Goal: Find specific page/section: Find specific page/section

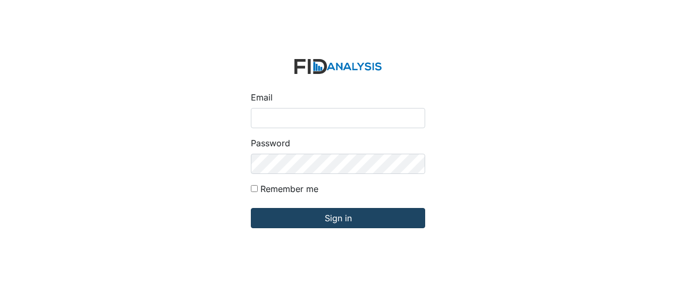
type input "[EMAIL_ADDRESS][DOMAIN_NAME]"
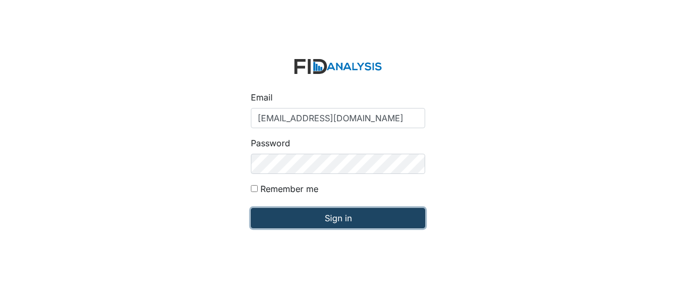
click at [294, 217] on input "Sign in" at bounding box center [338, 218] width 174 height 20
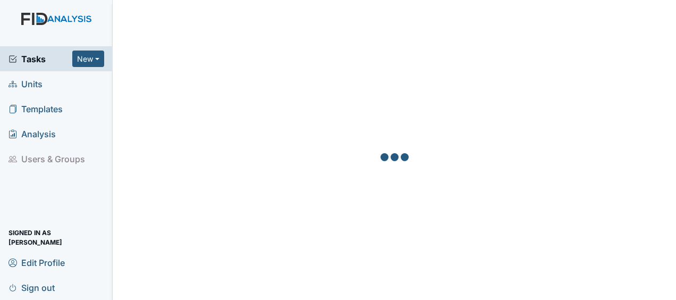
click at [38, 86] on span "Units" at bounding box center [26, 83] width 34 height 16
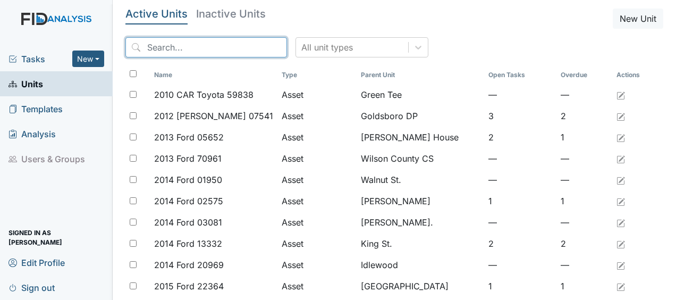
click at [203, 48] on input "search" at bounding box center [206, 47] width 162 height 20
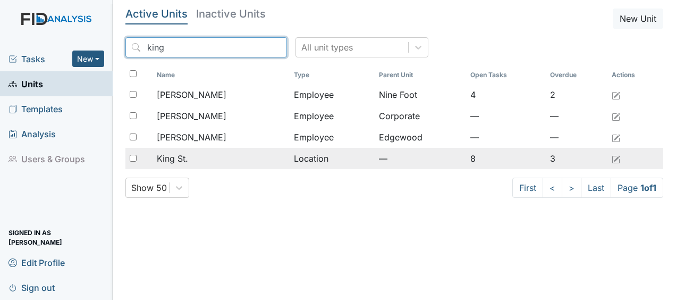
type input "king"
click at [179, 162] on span "King St." at bounding box center [172, 158] width 31 height 13
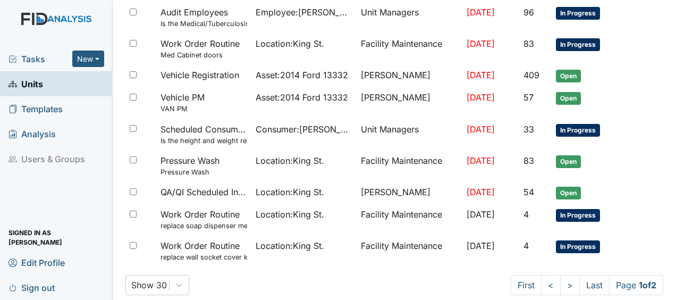
scroll to position [818, 0]
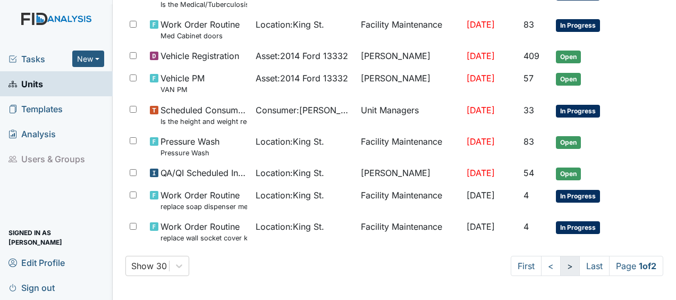
click at [561, 265] on link ">" at bounding box center [570, 266] width 20 height 20
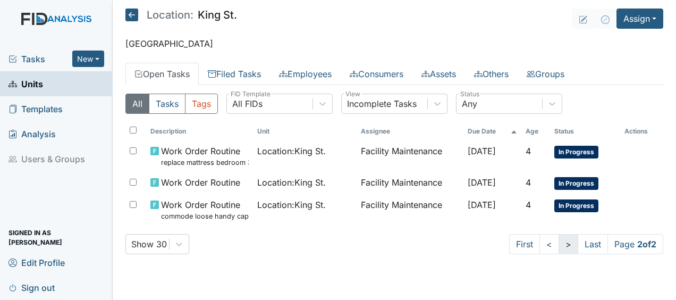
scroll to position [0, 0]
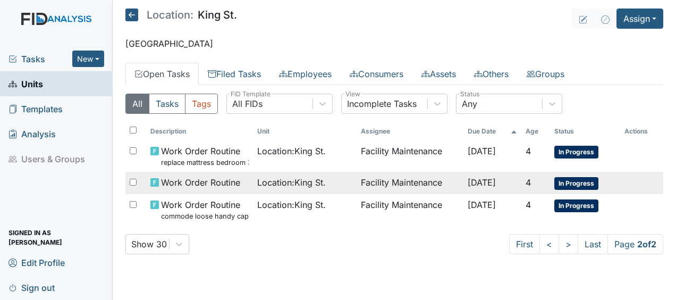
click at [317, 183] on span "Location : King St." at bounding box center [291, 182] width 69 height 13
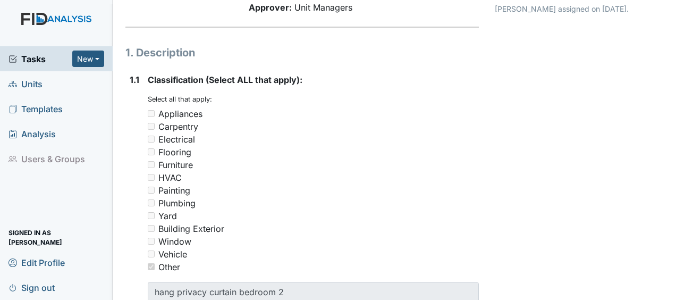
scroll to position [136, 0]
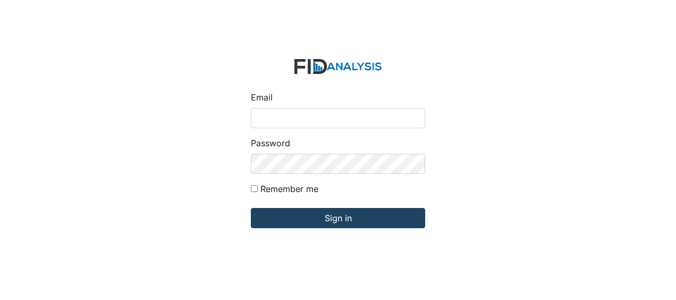
type input "[EMAIL_ADDRESS][DOMAIN_NAME]"
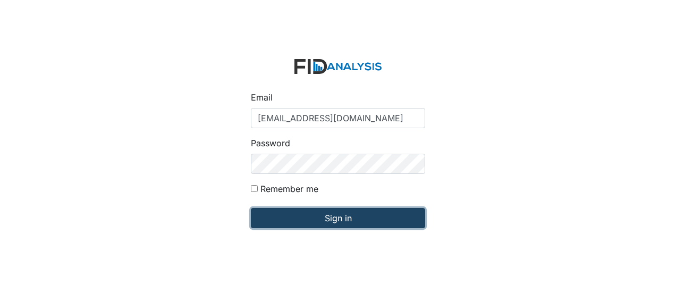
click at [342, 217] on input "Sign in" at bounding box center [338, 218] width 174 height 20
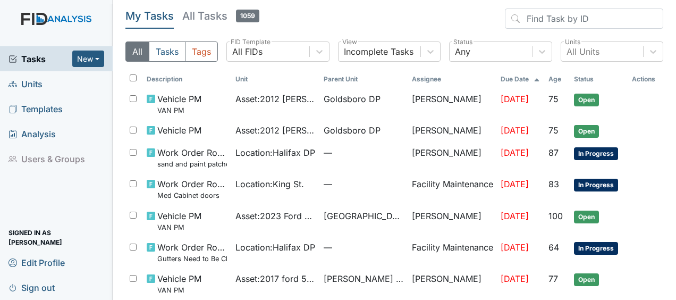
click at [38, 88] on span "Units" at bounding box center [26, 83] width 34 height 16
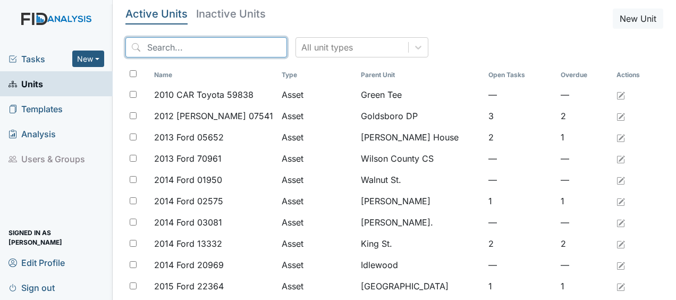
click at [150, 48] on input "search" at bounding box center [206, 47] width 162 height 20
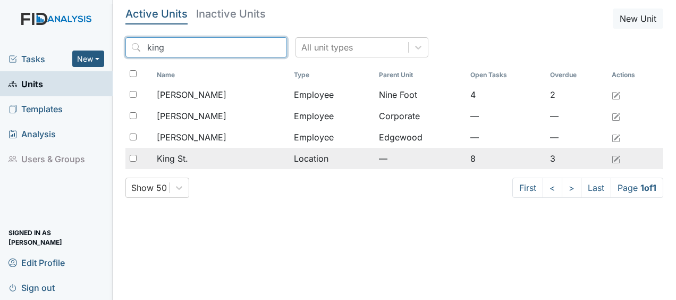
type input "king"
click at [191, 160] on div "King St." at bounding box center [221, 158] width 129 height 13
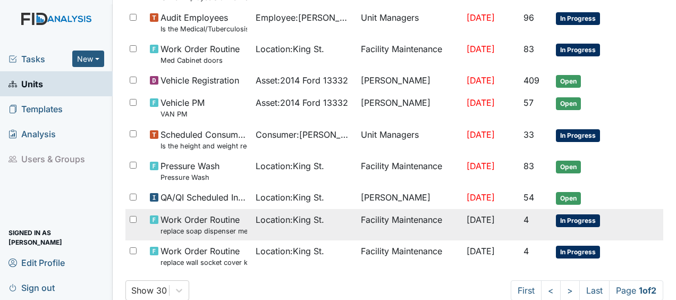
scroll to position [795, 0]
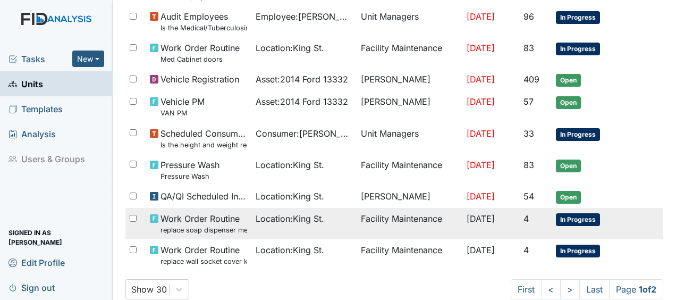
click at [256, 218] on span "Location : King St." at bounding box center [290, 218] width 69 height 13
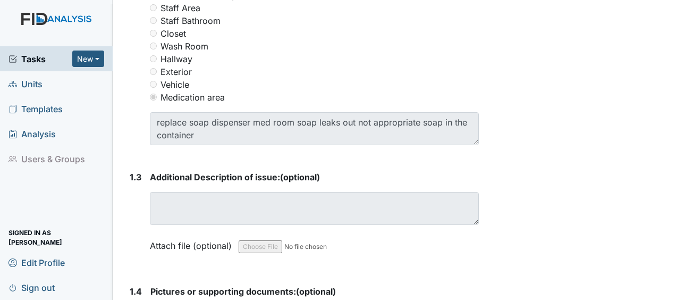
scroll to position [608, 0]
